Goal: Transaction & Acquisition: Purchase product/service

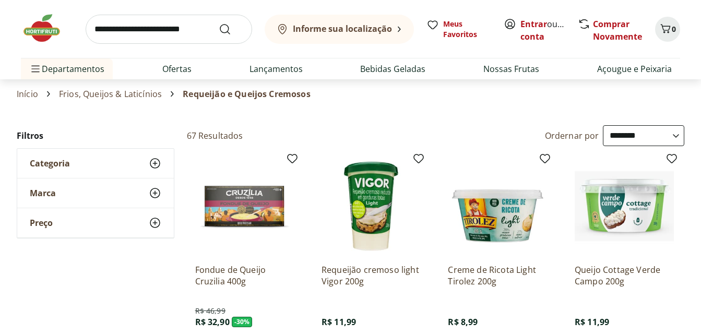
select select "**********"
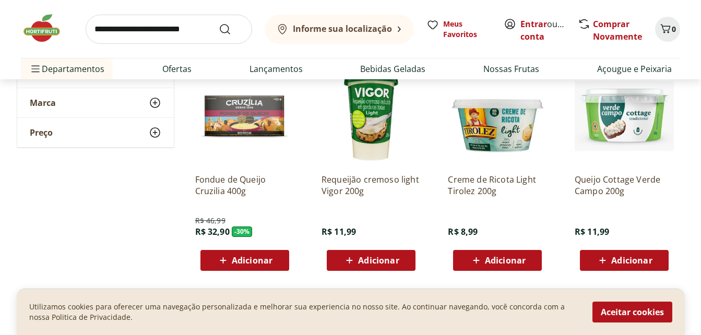
scroll to position [104, 0]
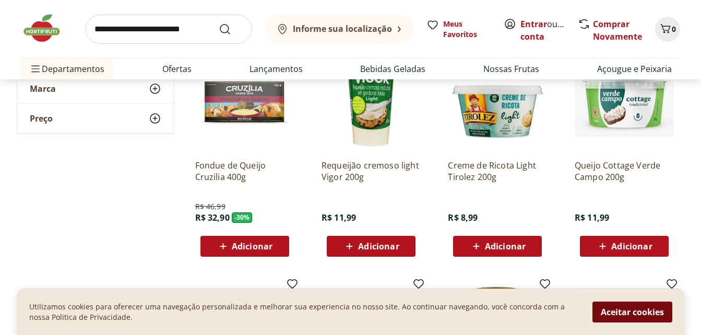
click at [630, 312] on button "Aceitar cookies" at bounding box center [632, 312] width 80 height 21
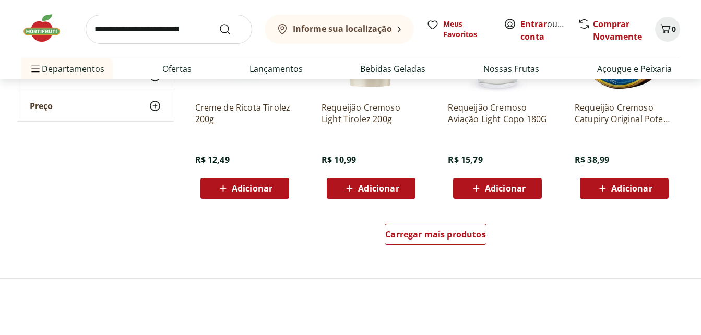
scroll to position [678, 0]
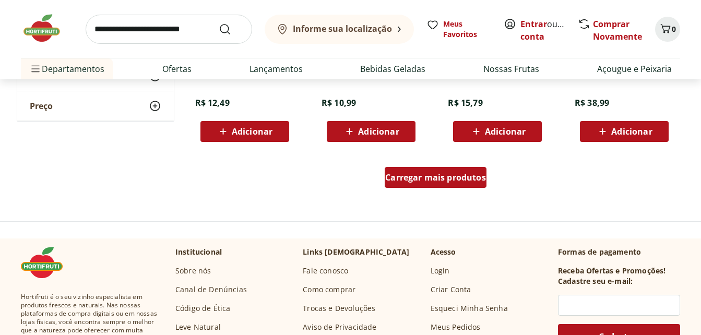
click at [479, 182] on span "Carregar mais produtos" at bounding box center [435, 177] width 101 height 8
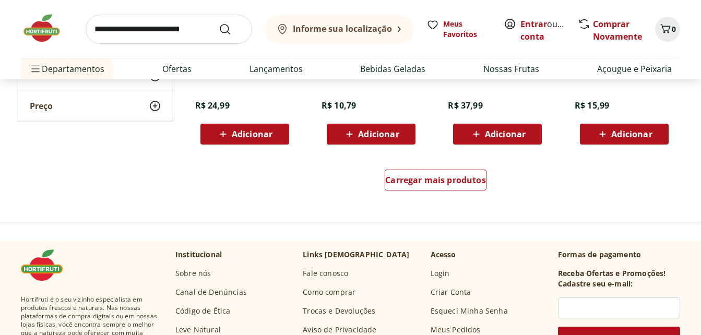
scroll to position [1357, 0]
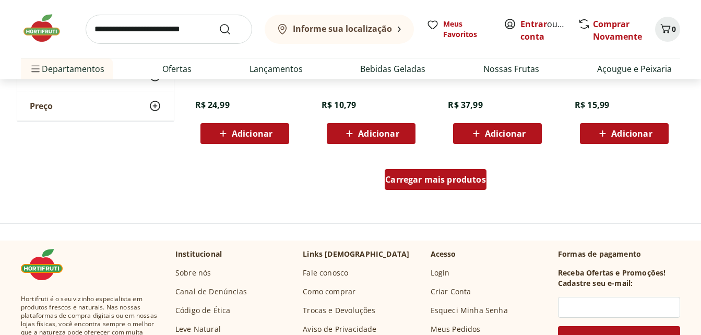
click at [465, 178] on span "Carregar mais produtos" at bounding box center [435, 179] width 101 height 8
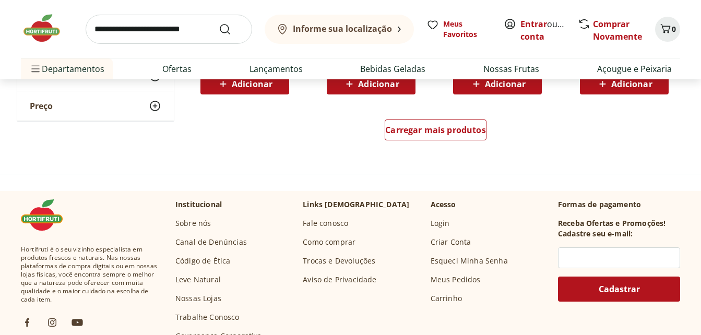
scroll to position [2088, 0]
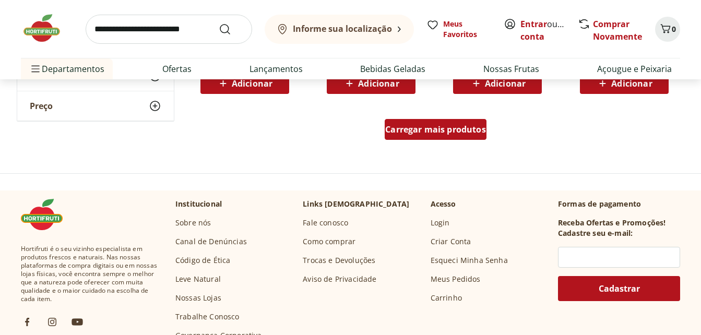
click at [412, 125] on span "Carregar mais produtos" at bounding box center [435, 129] width 101 height 8
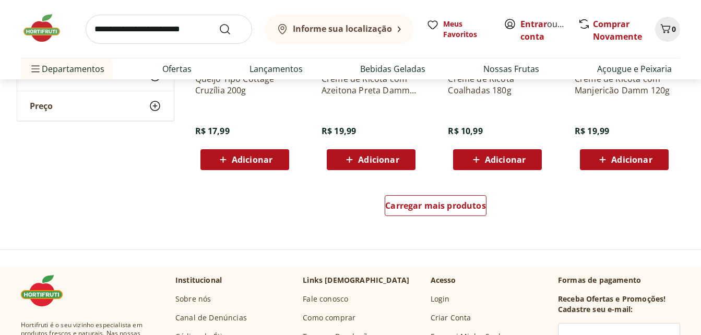
scroll to position [2714, 0]
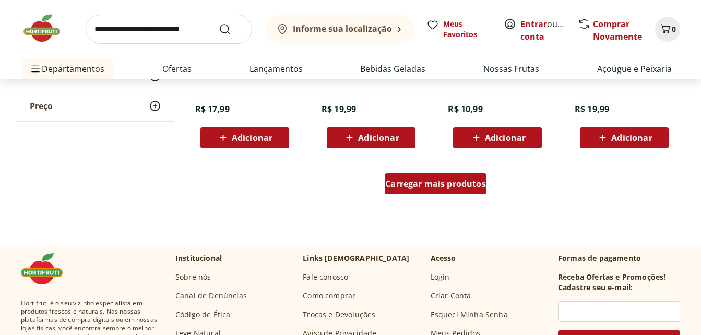
click at [432, 180] on span "Carregar mais produtos" at bounding box center [435, 184] width 101 height 8
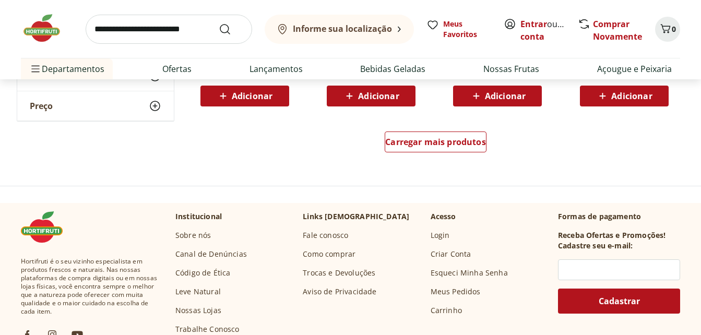
scroll to position [3445, 0]
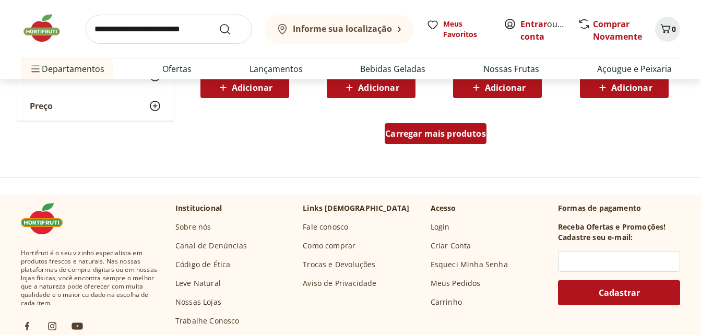
click at [435, 140] on div "Carregar mais produtos" at bounding box center [436, 133] width 102 height 21
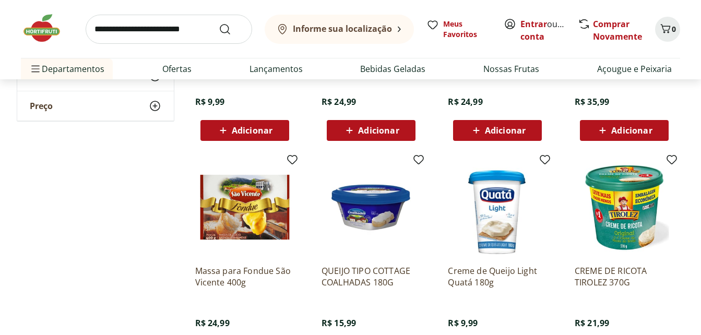
scroll to position [3392, 0]
